Goal: Information Seeking & Learning: Learn about a topic

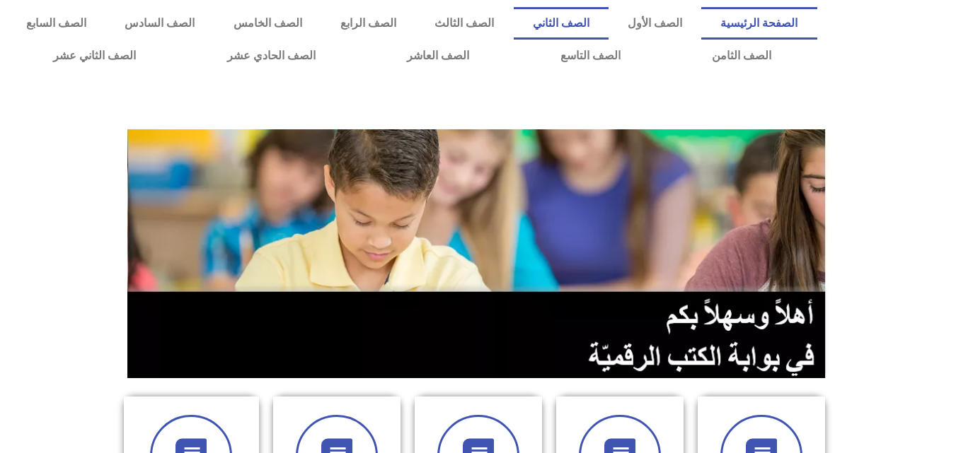
click at [602, 31] on link "الصف الثاني" at bounding box center [561, 23] width 95 height 33
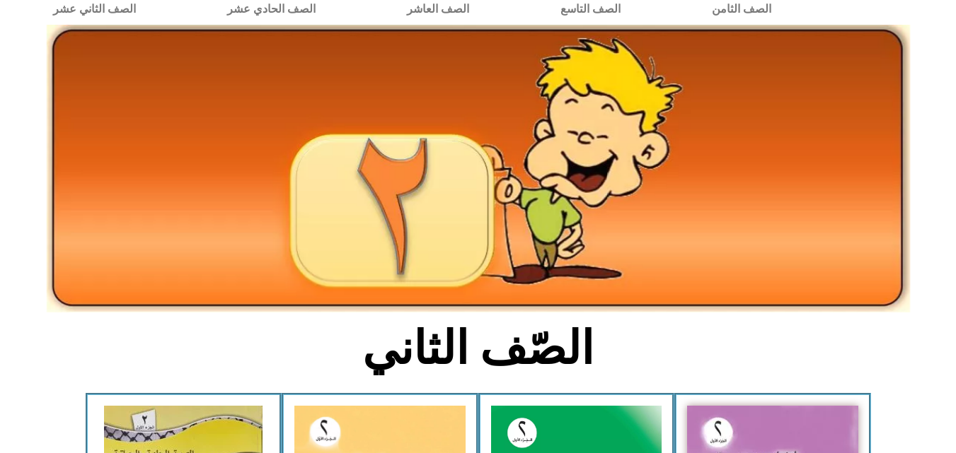
scroll to position [57, 0]
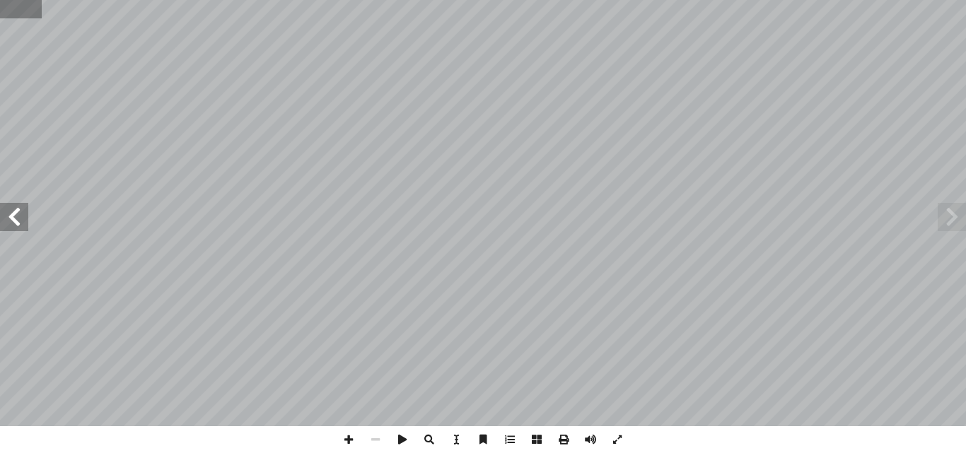
click at [11, 8] on input "text" at bounding box center [21, 9] width 42 height 18
type input "**"
click at [28, 10] on input "text" at bounding box center [31, 9] width 62 height 18
type input "**"
click at [961, 221] on span at bounding box center [952, 217] width 28 height 28
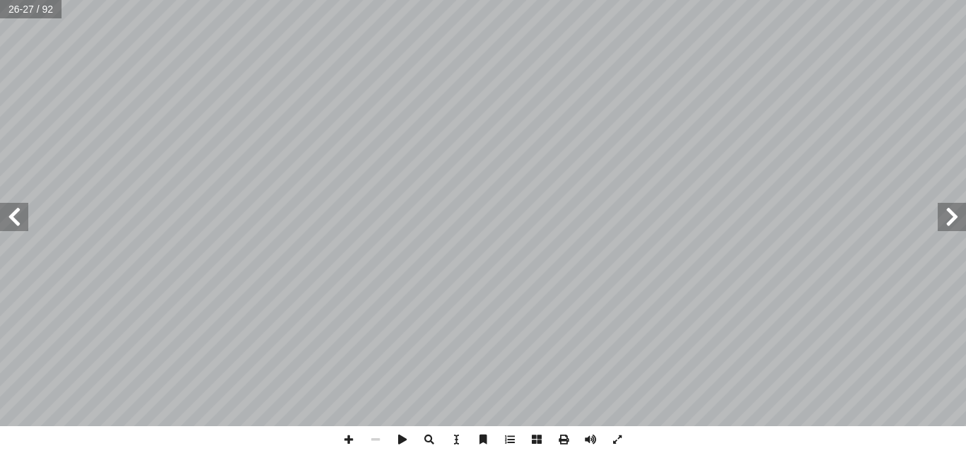
click at [907, 226] on div "٢٢ : ِ ل َ م ُ ج ْ ل � ِ مال ْ ك ِ إ � ْ ن َ م َ ن َّ ك َ م َ ت أ � ى َّ ت َ ح …" at bounding box center [483, 213] width 966 height 427
click at [21, 211] on span at bounding box center [14, 217] width 28 height 28
click at [946, 209] on span at bounding box center [952, 217] width 28 height 28
click at [18, 222] on span at bounding box center [14, 217] width 28 height 28
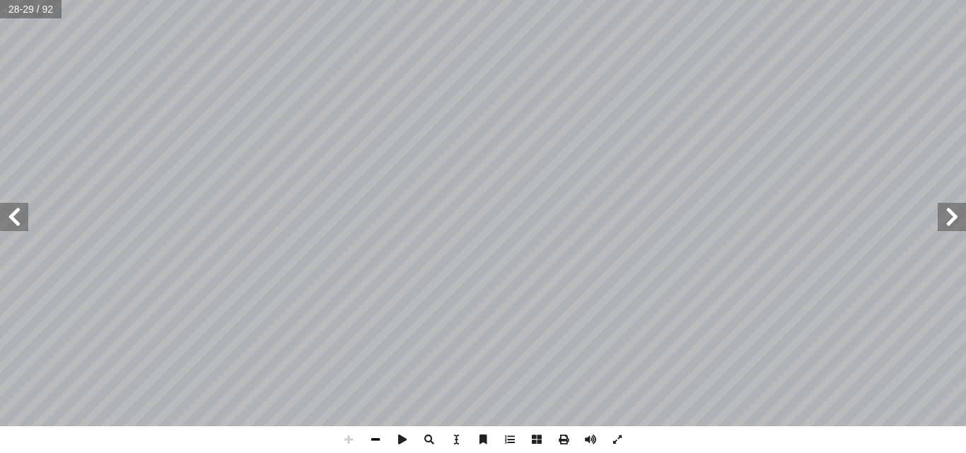
click at [369, 441] on span at bounding box center [375, 440] width 27 height 27
